Goal: Information Seeking & Learning: Check status

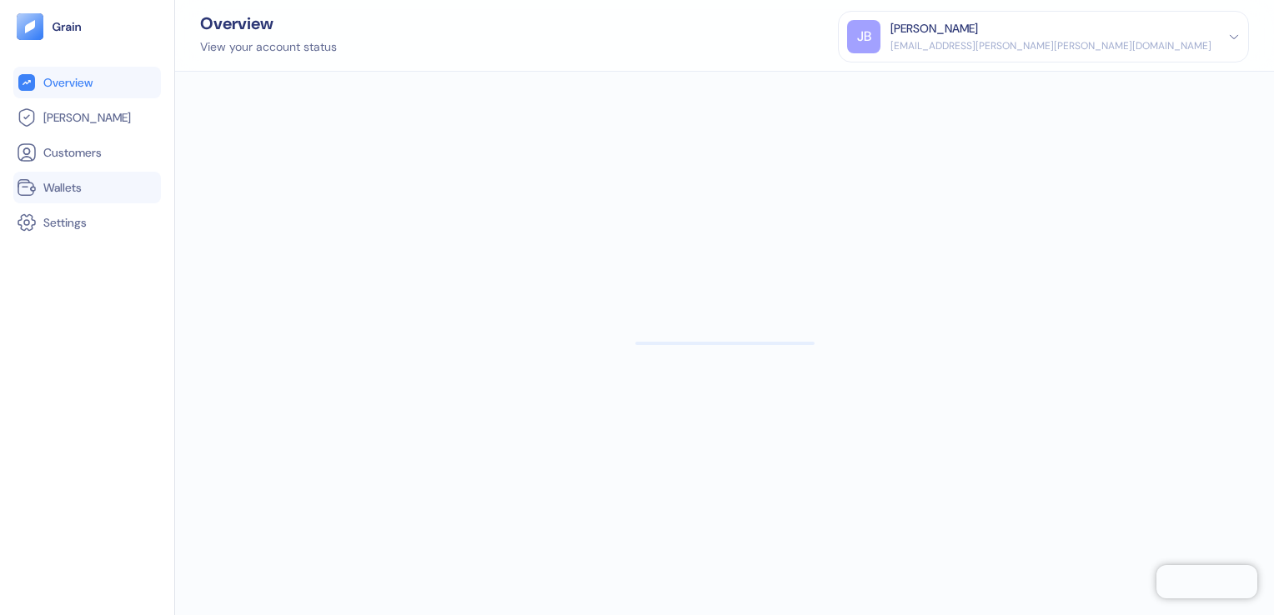
click at [82, 185] on span "Wallets" at bounding box center [62, 187] width 38 height 17
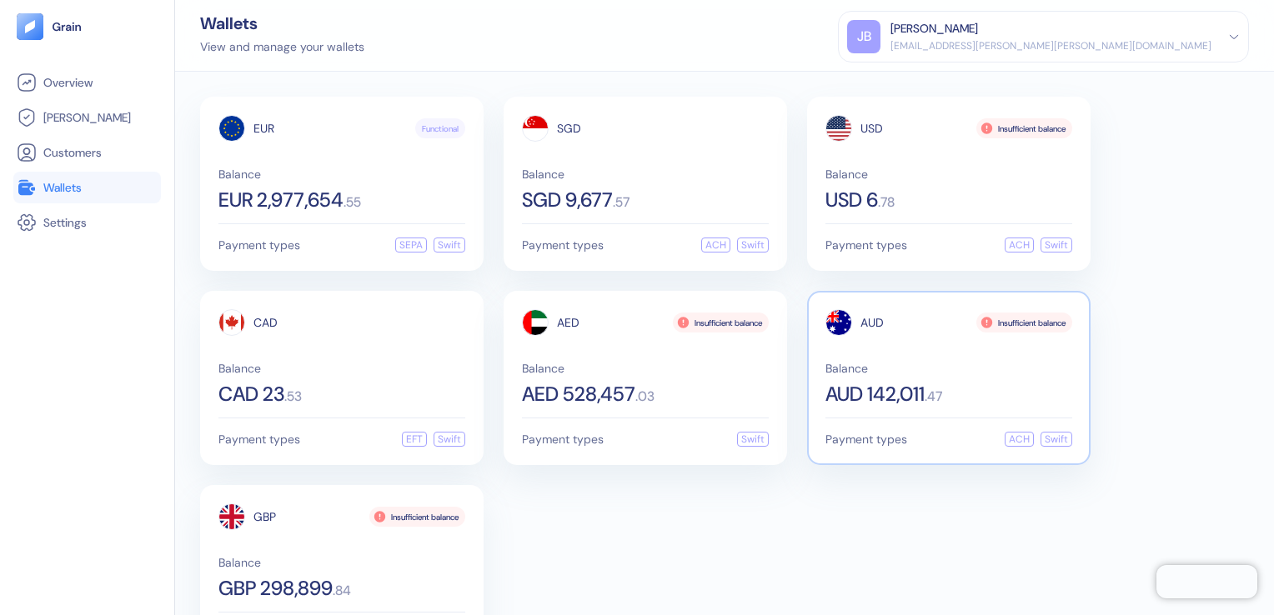
click at [887, 358] on div "AUD Insufficient balance Balance AUD 142,011 . 47" at bounding box center [949, 356] width 247 height 95
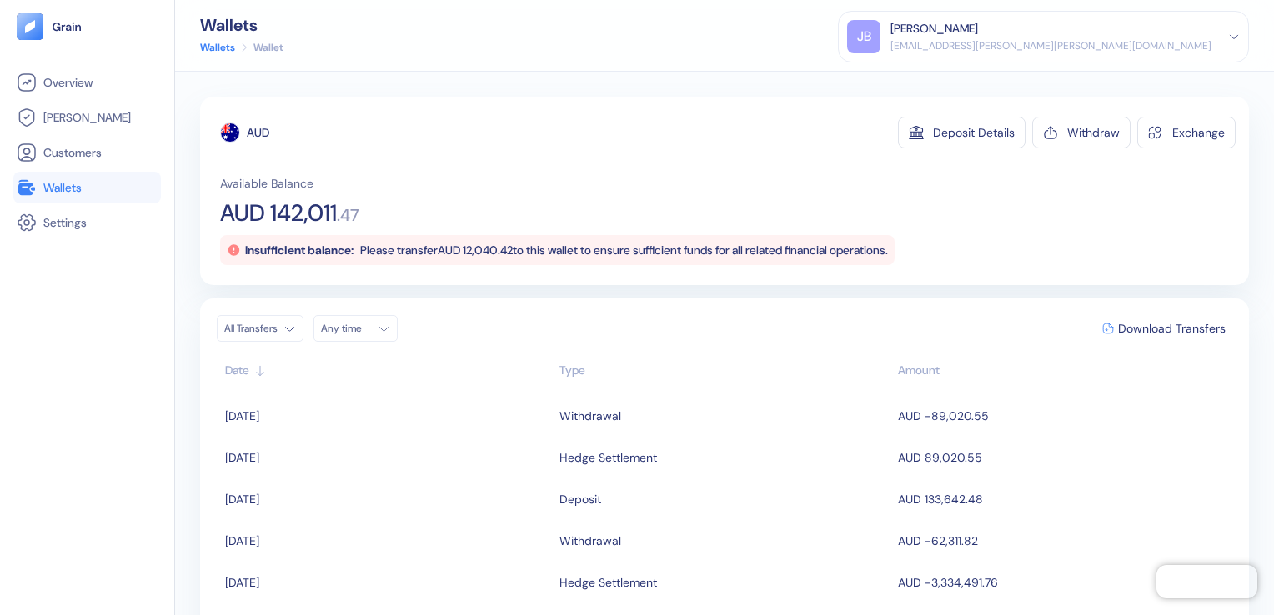
click at [61, 193] on span "Wallets" at bounding box center [62, 187] width 38 height 17
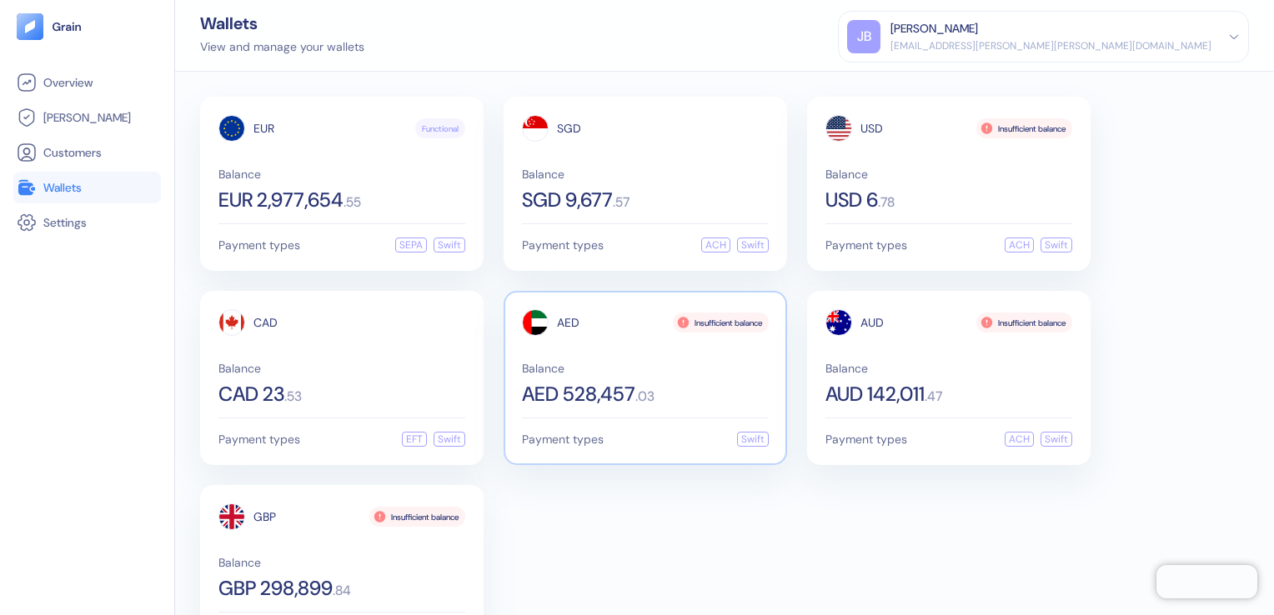
click at [715, 372] on span "Balance" at bounding box center [645, 369] width 247 height 12
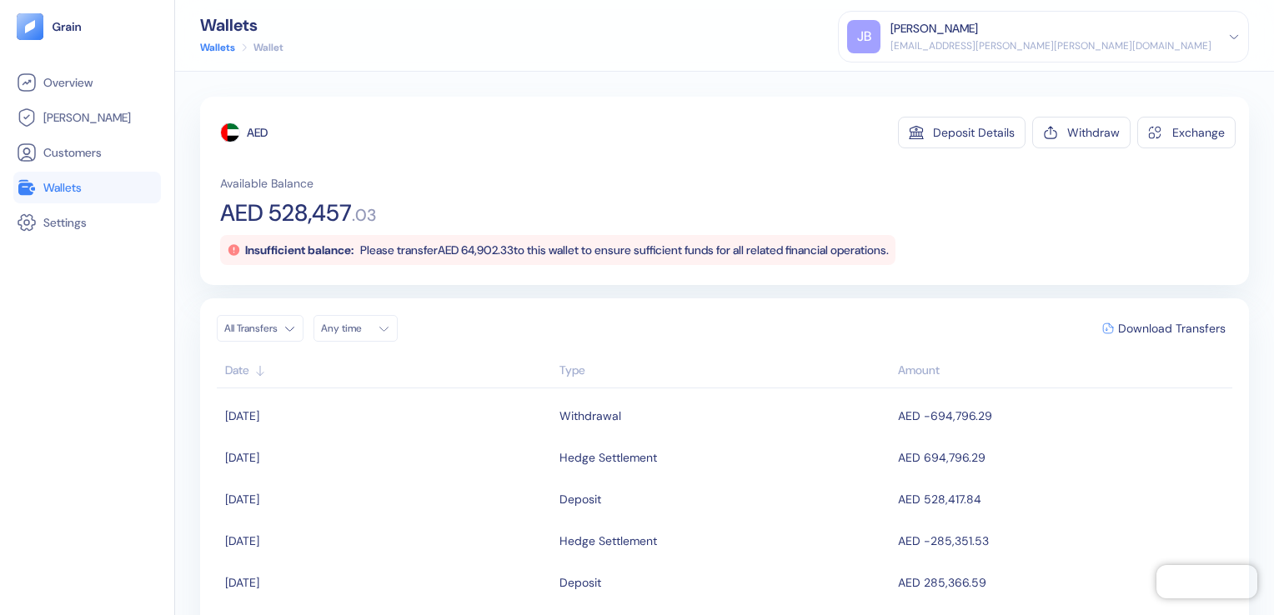
click at [72, 182] on span "Wallets" at bounding box center [62, 187] width 38 height 17
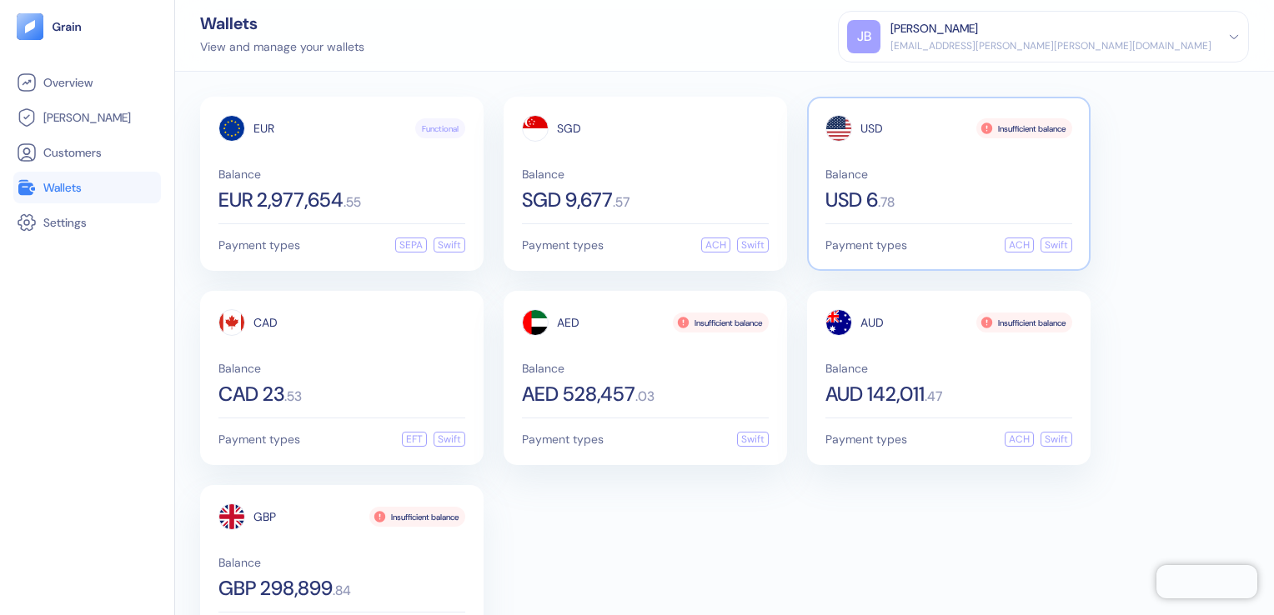
click at [921, 208] on div "USD 6 . 78" at bounding box center [949, 200] width 247 height 20
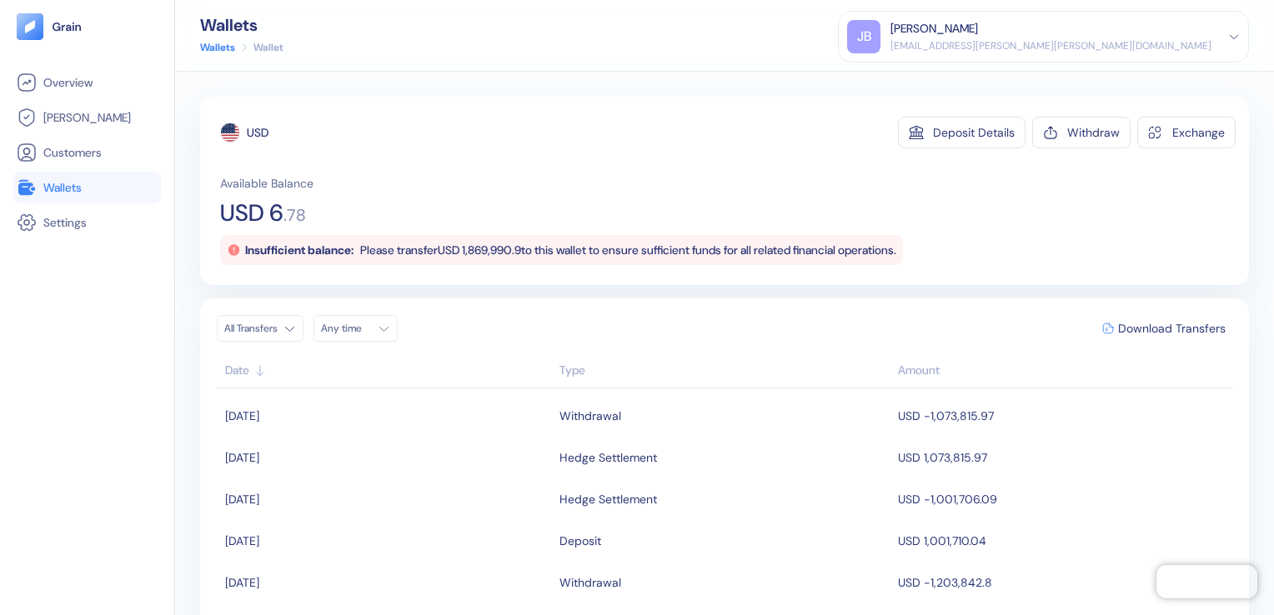
click at [61, 188] on span "Wallets" at bounding box center [62, 187] width 38 height 17
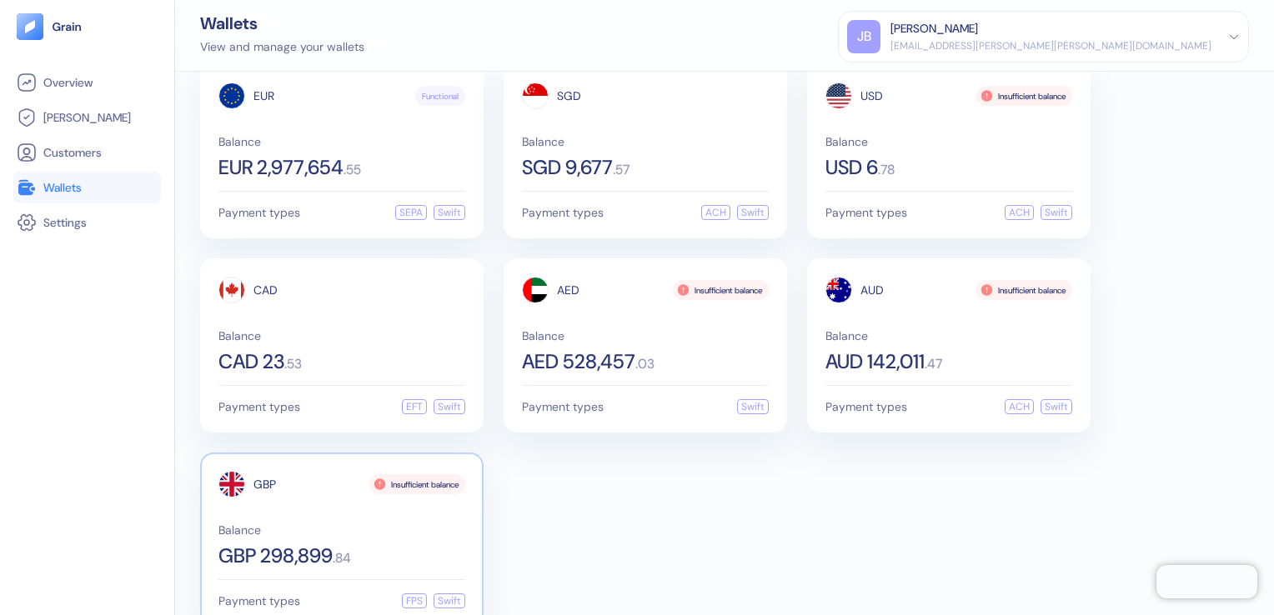
scroll to position [65, 0]
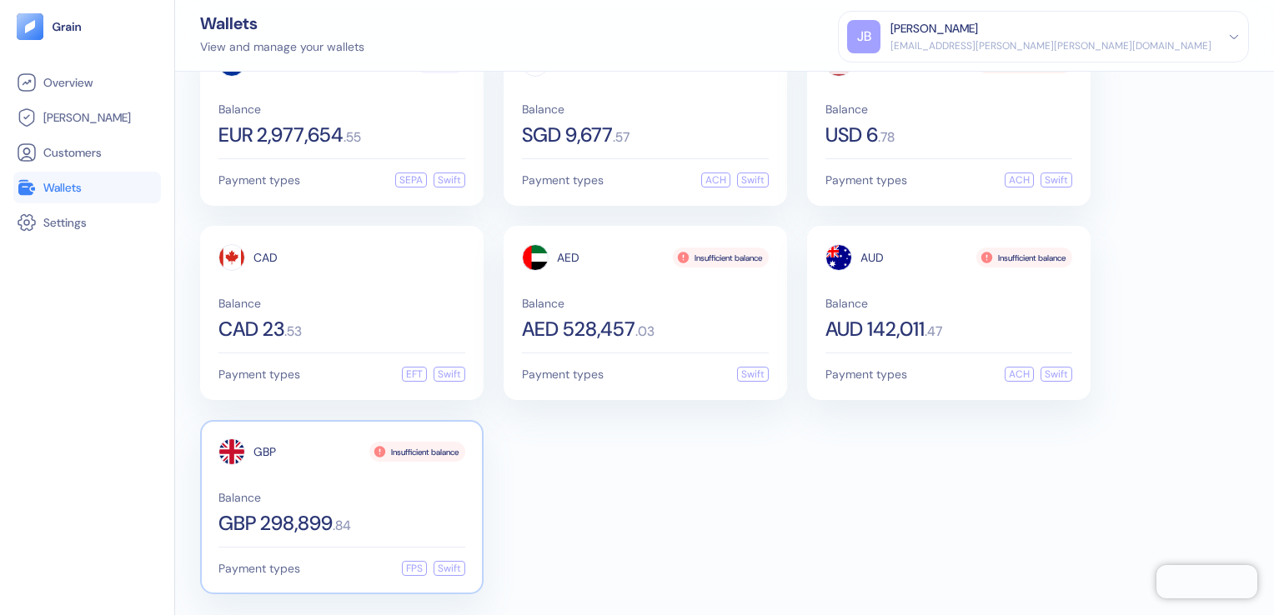
click at [288, 515] on span "GBP 298,899" at bounding box center [275, 524] width 114 height 20
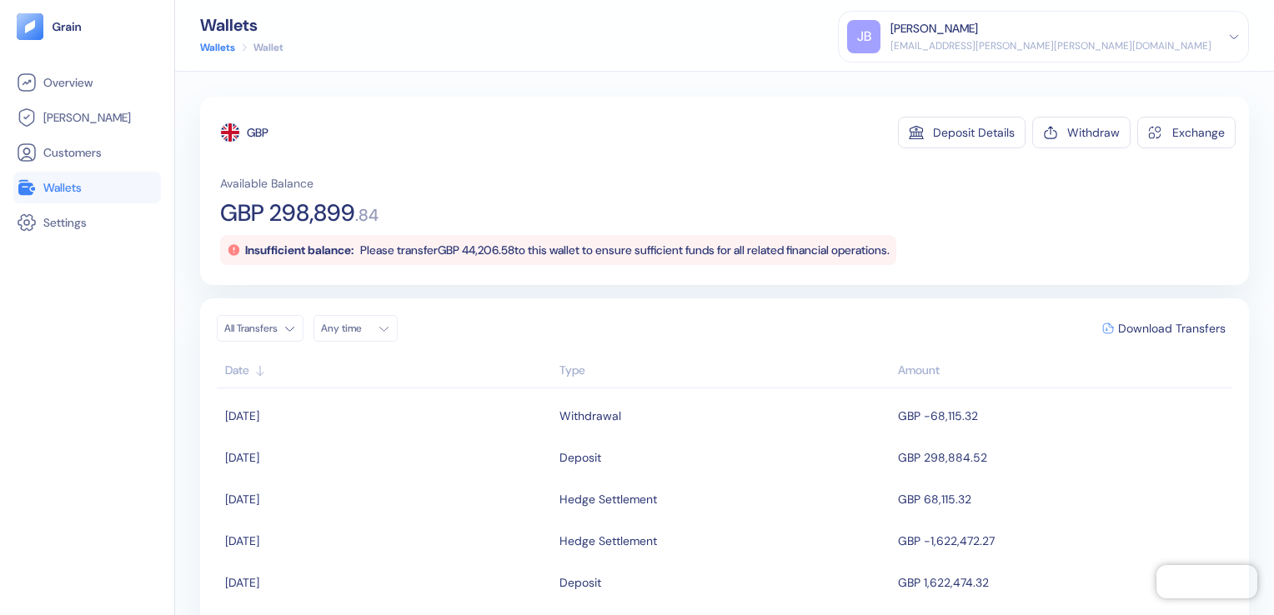
click at [67, 185] on span "Wallets" at bounding box center [62, 187] width 38 height 17
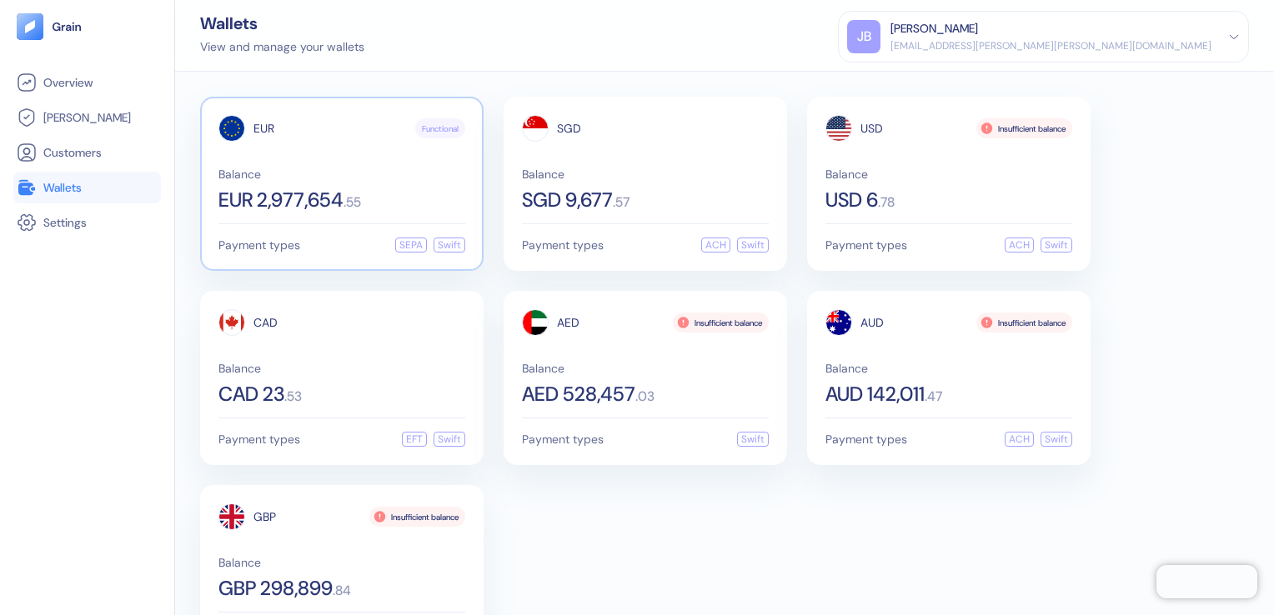
click at [347, 212] on div "EUR Functional Balance EUR 2,977,654 . 55 Payment types SEPA Swift" at bounding box center [342, 184] width 284 height 174
